Goal: Transaction & Acquisition: Purchase product/service

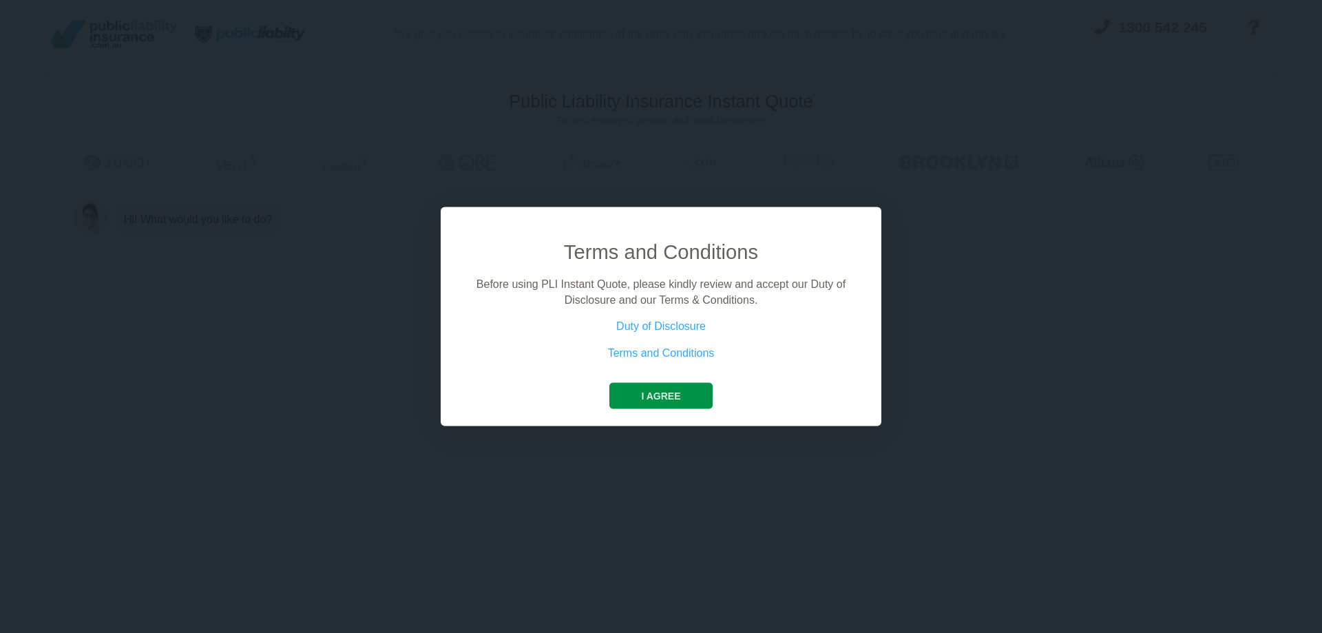
click at [668, 393] on button "I agree" at bounding box center [660, 396] width 103 height 26
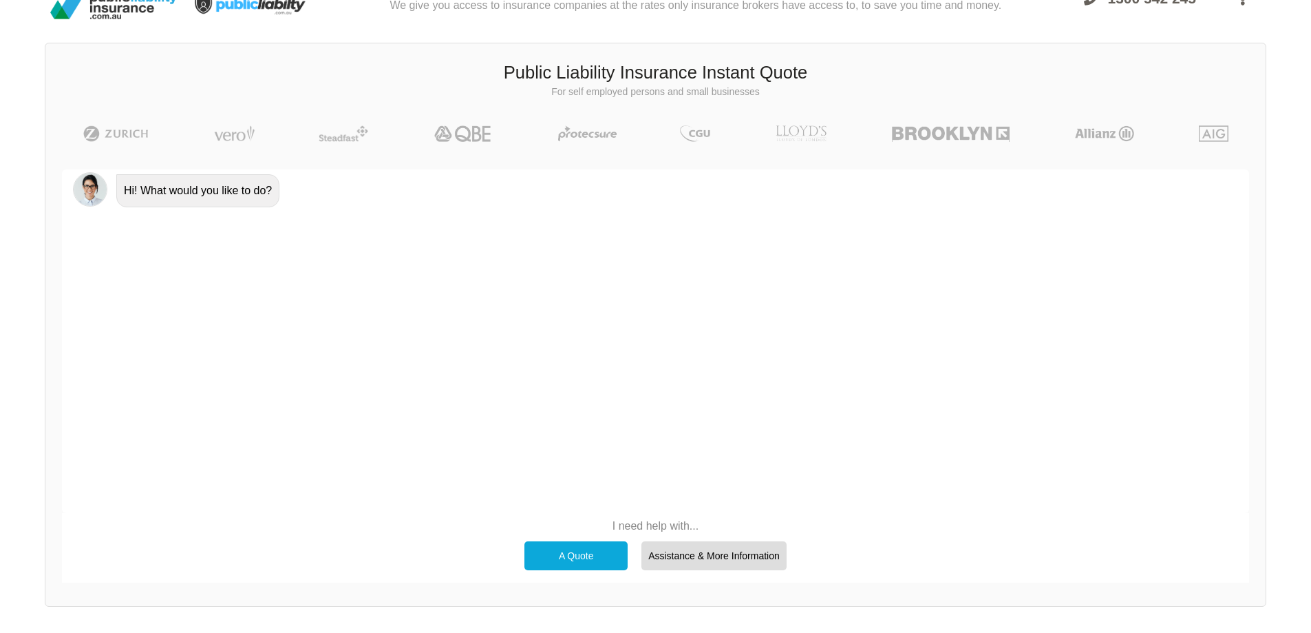
scroll to position [95, 0]
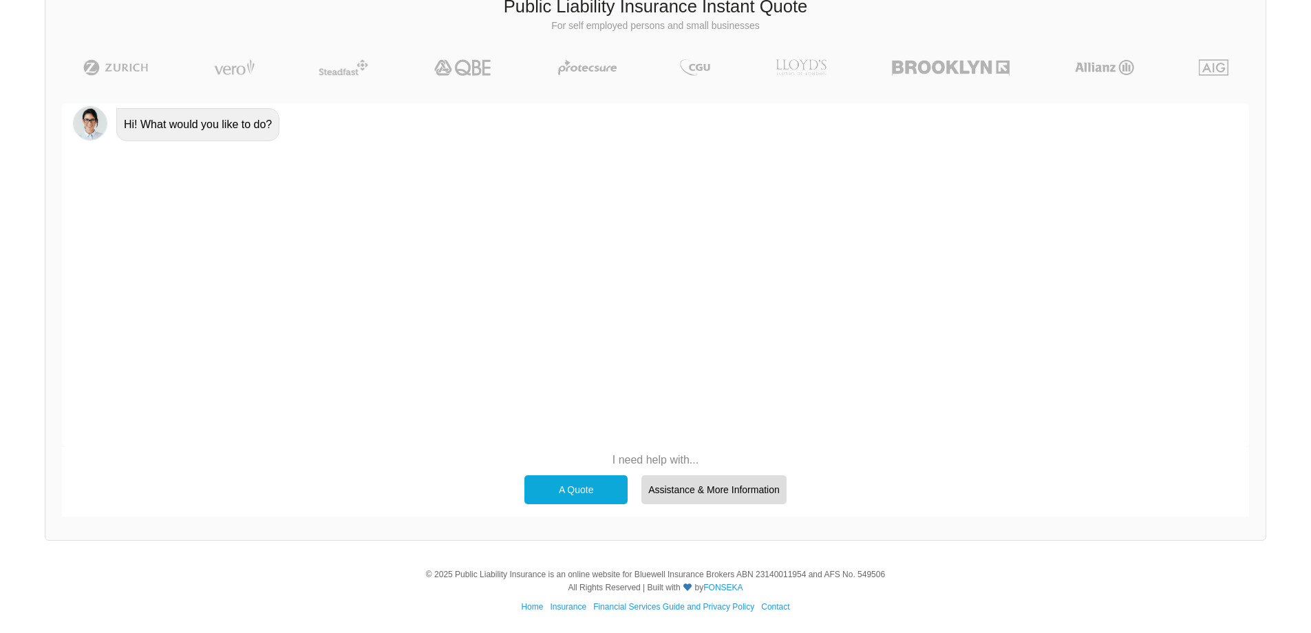
click at [567, 485] on div "A Quote" at bounding box center [576, 489] width 103 height 29
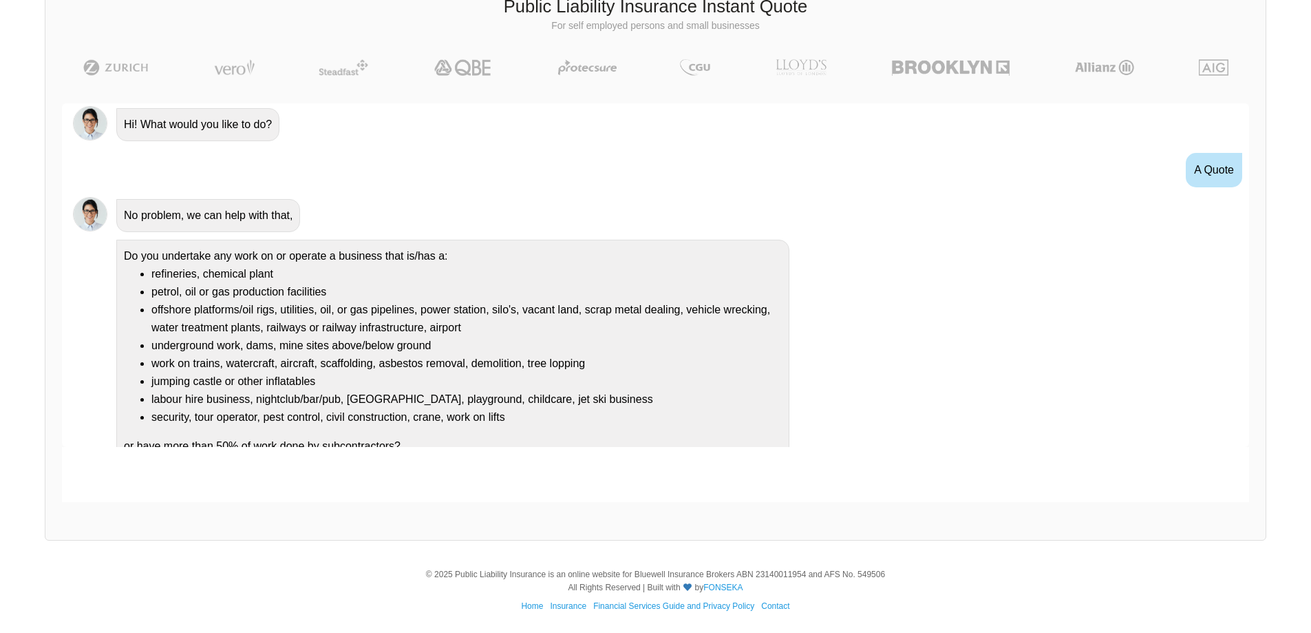
scroll to position [19, 0]
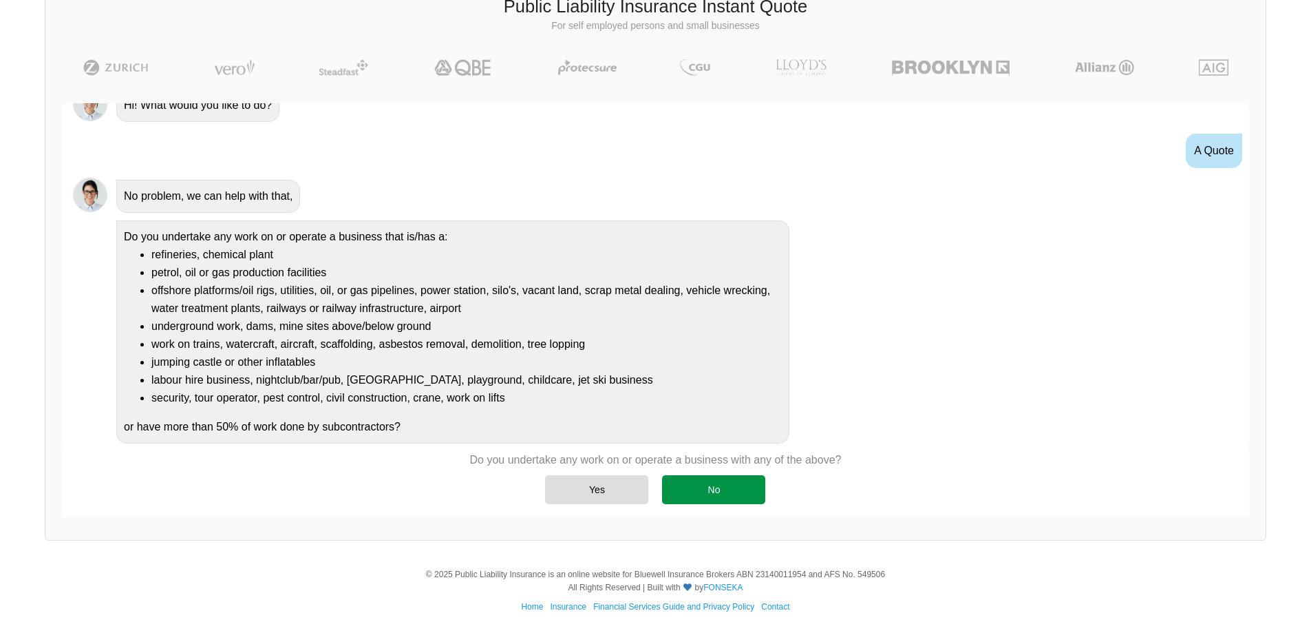
click at [708, 491] on div "No" at bounding box center [713, 489] width 103 height 29
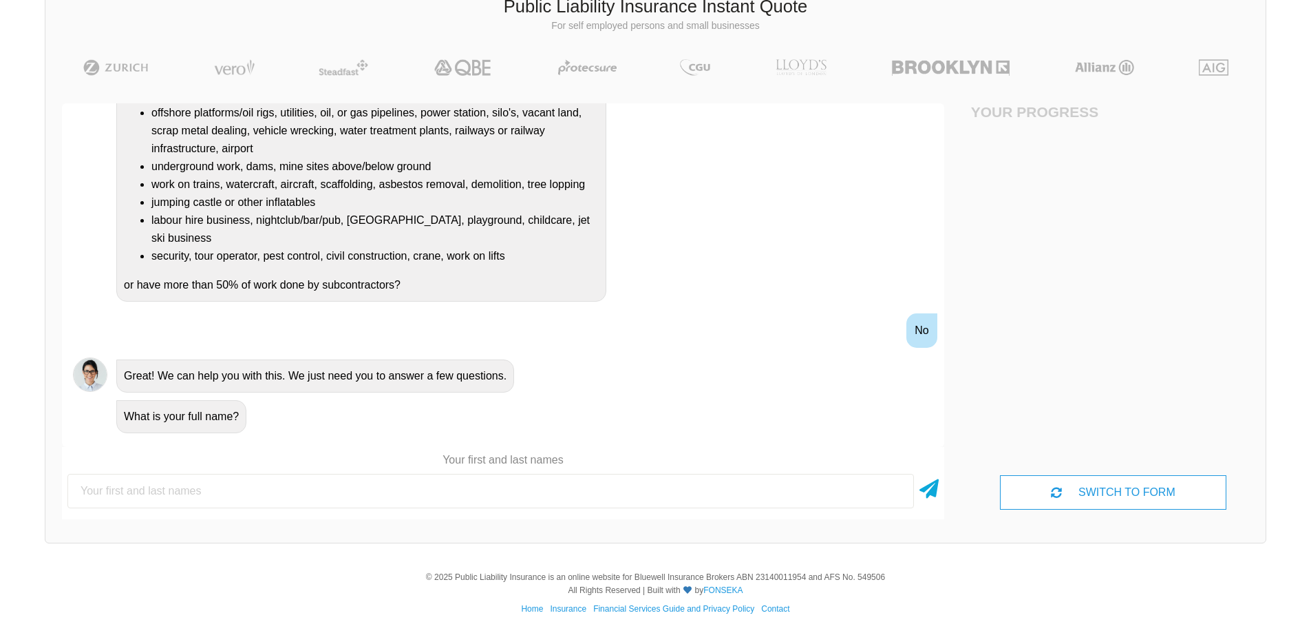
scroll to position [201, 0]
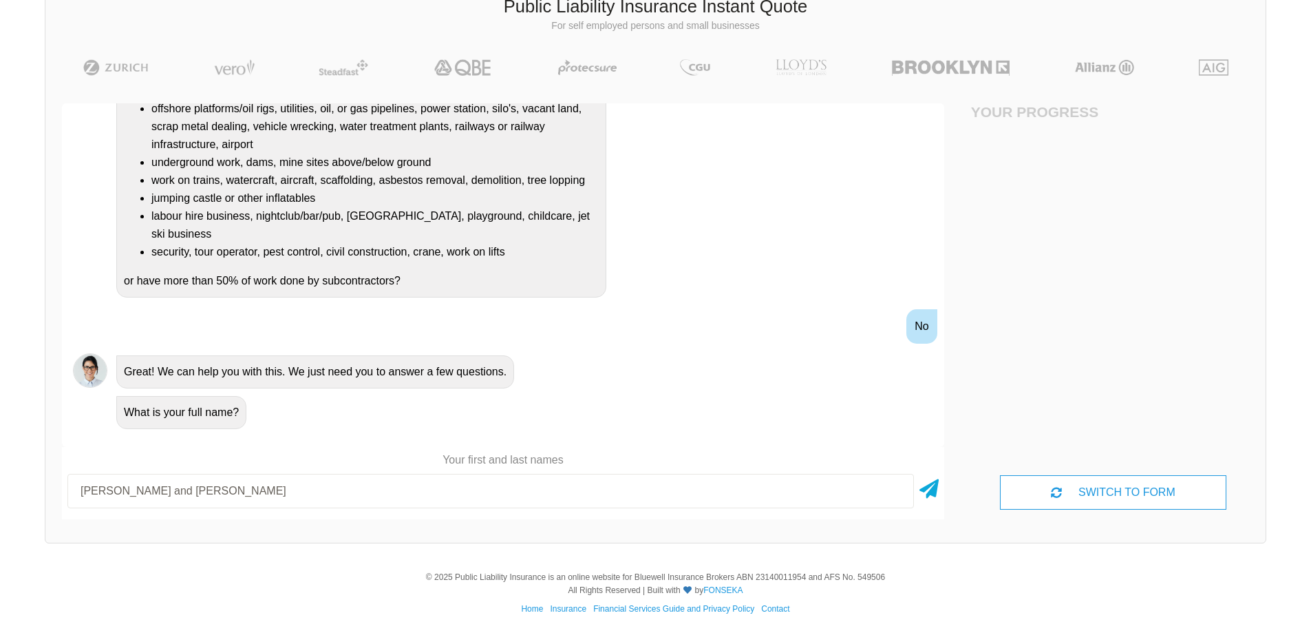
type input "[PERSON_NAME] and [PERSON_NAME]"
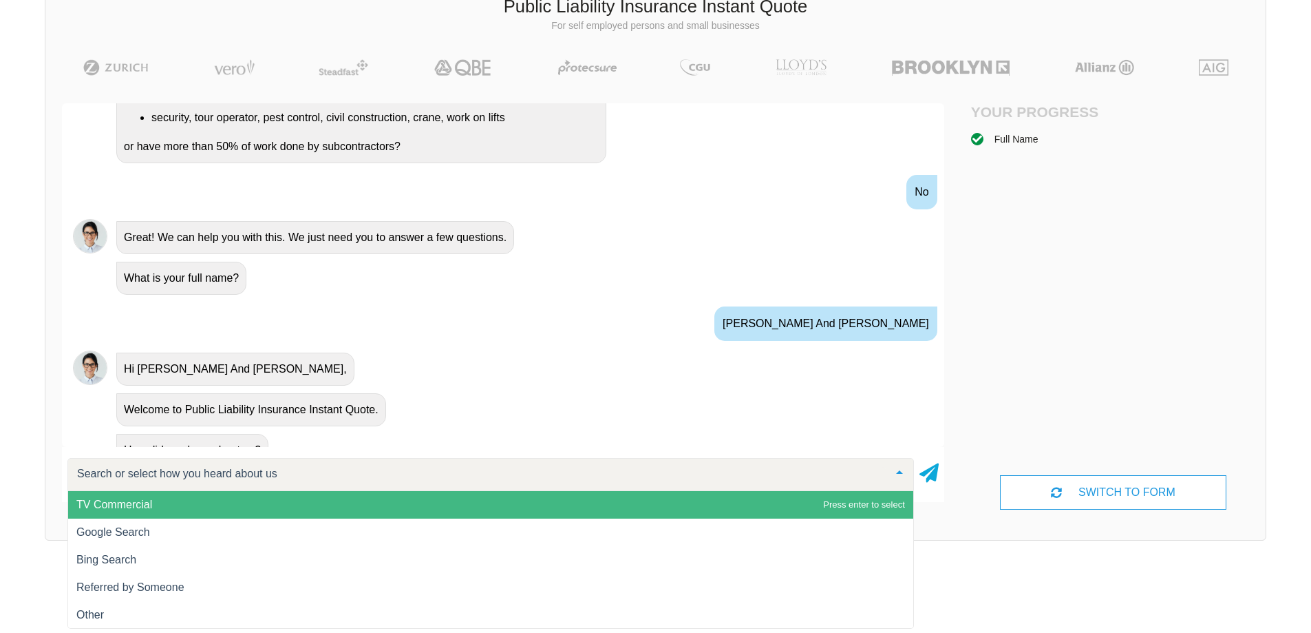
scroll to position [359, 0]
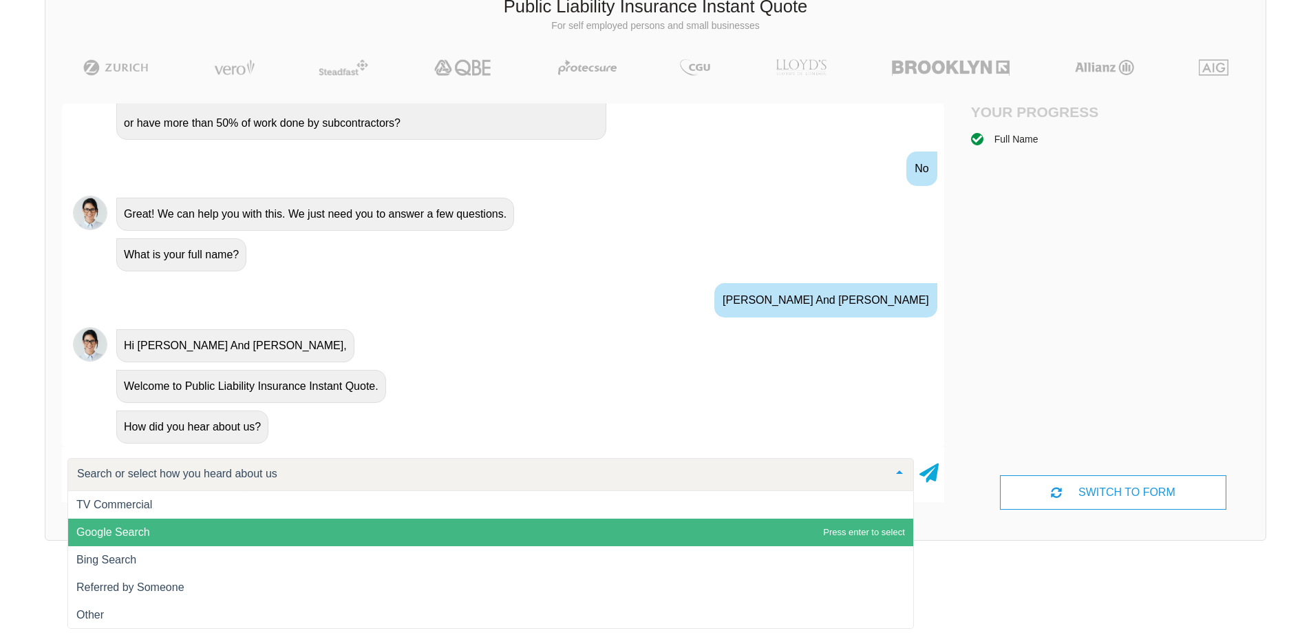
click at [297, 531] on span "Google Search" at bounding box center [490, 532] width 845 height 28
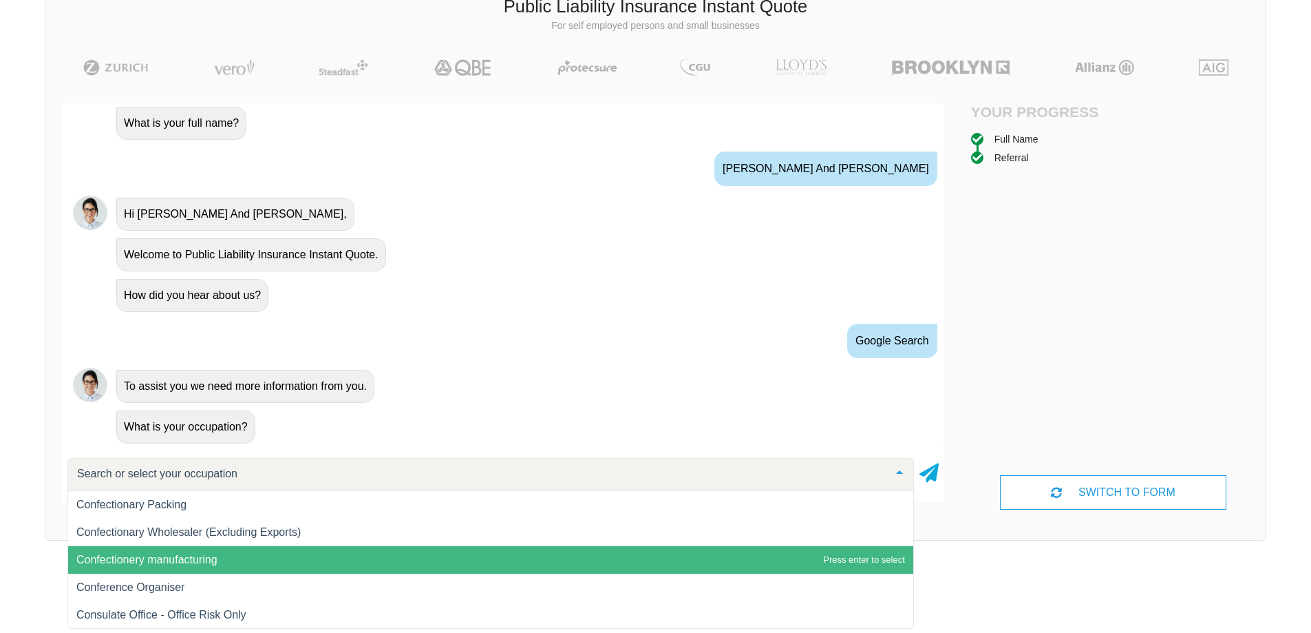
scroll to position [4750, 0]
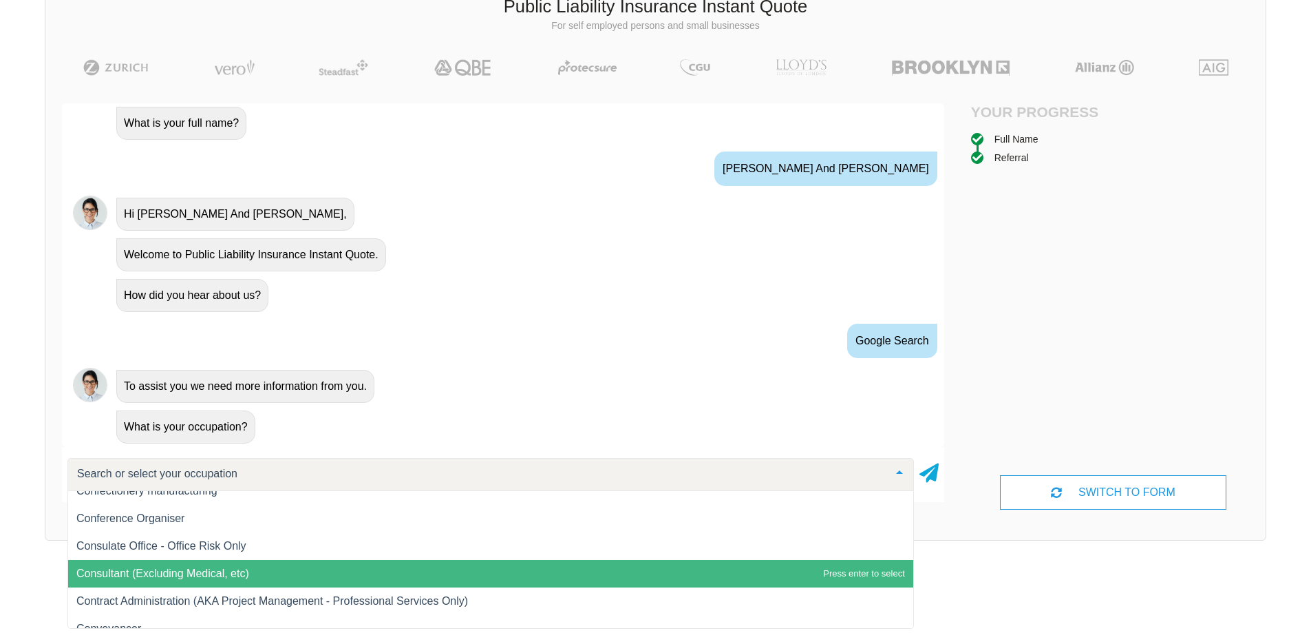
click at [368, 570] on span "Consultant (Excluding Medical, etc)" at bounding box center [490, 574] width 845 height 28
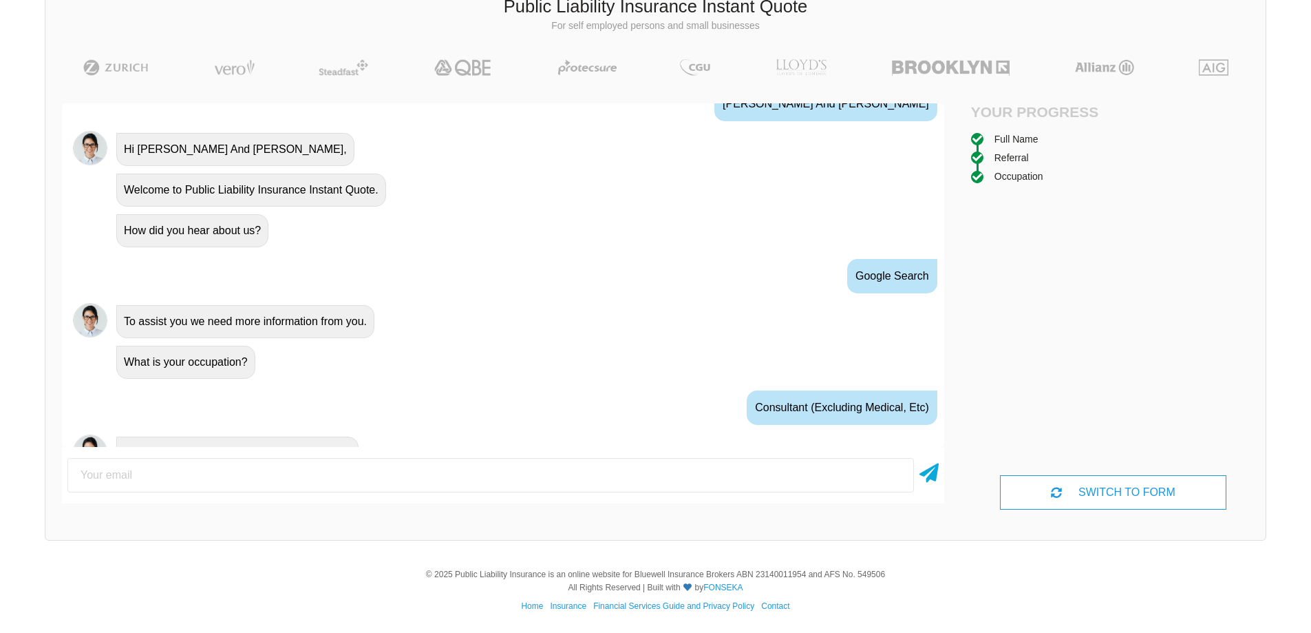
scroll to position [581, 0]
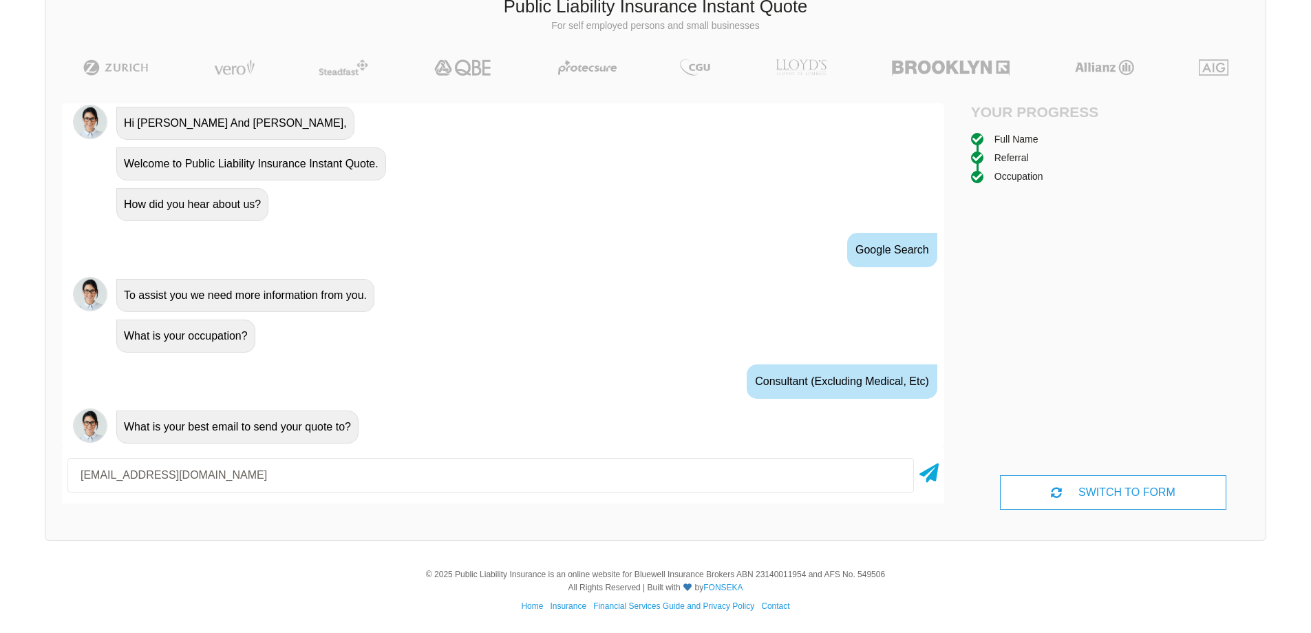
type input "[EMAIL_ADDRESS][DOMAIN_NAME]"
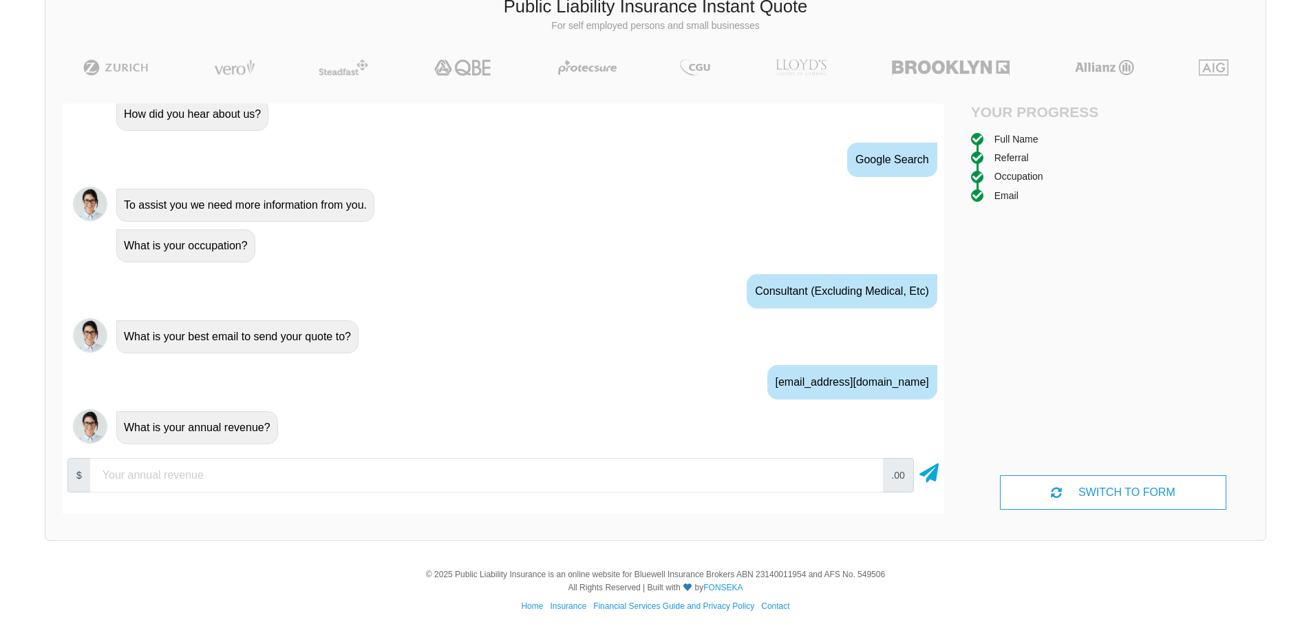
scroll to position [672, 0]
click at [237, 478] on input "number" at bounding box center [486, 475] width 793 height 34
type input "250000"
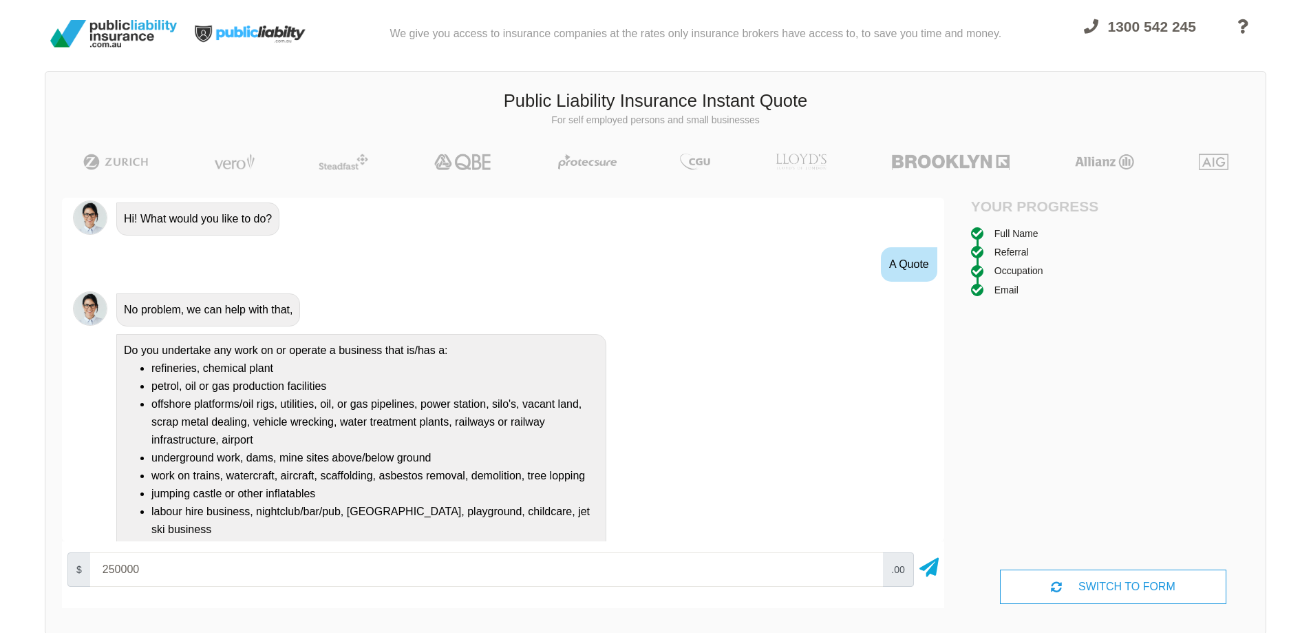
scroll to position [0, 0]
